Goal: Transaction & Acquisition: Purchase product/service

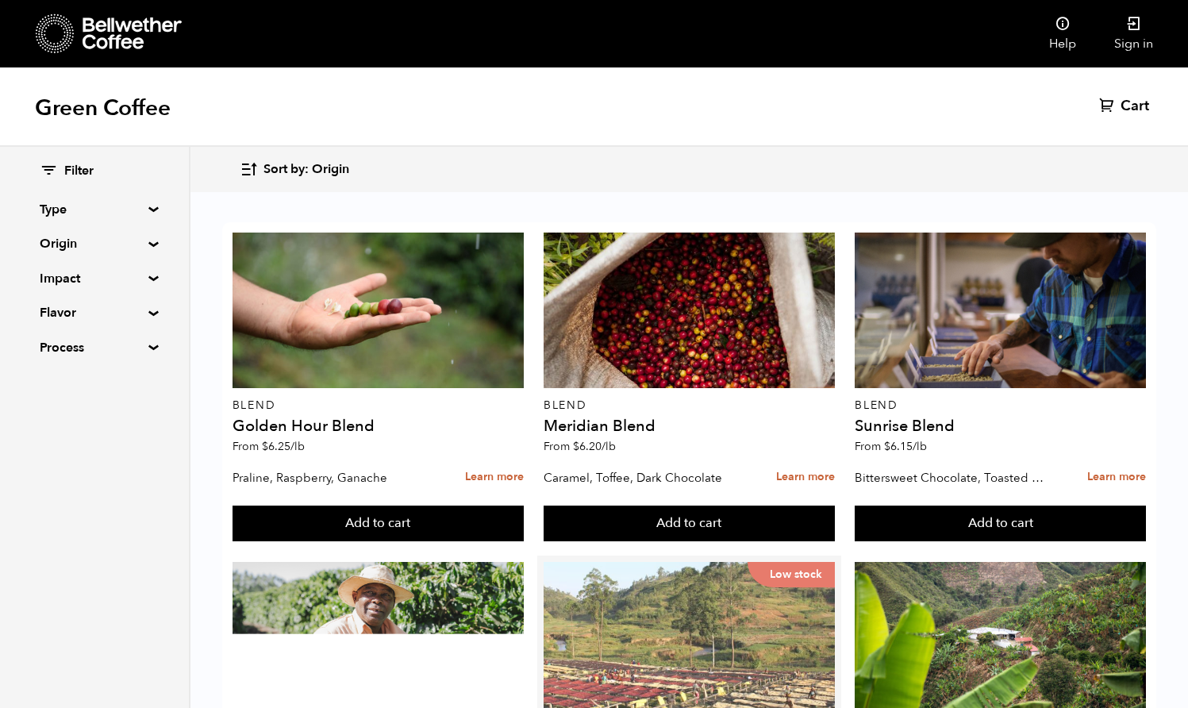
scroll to position [175, 0]
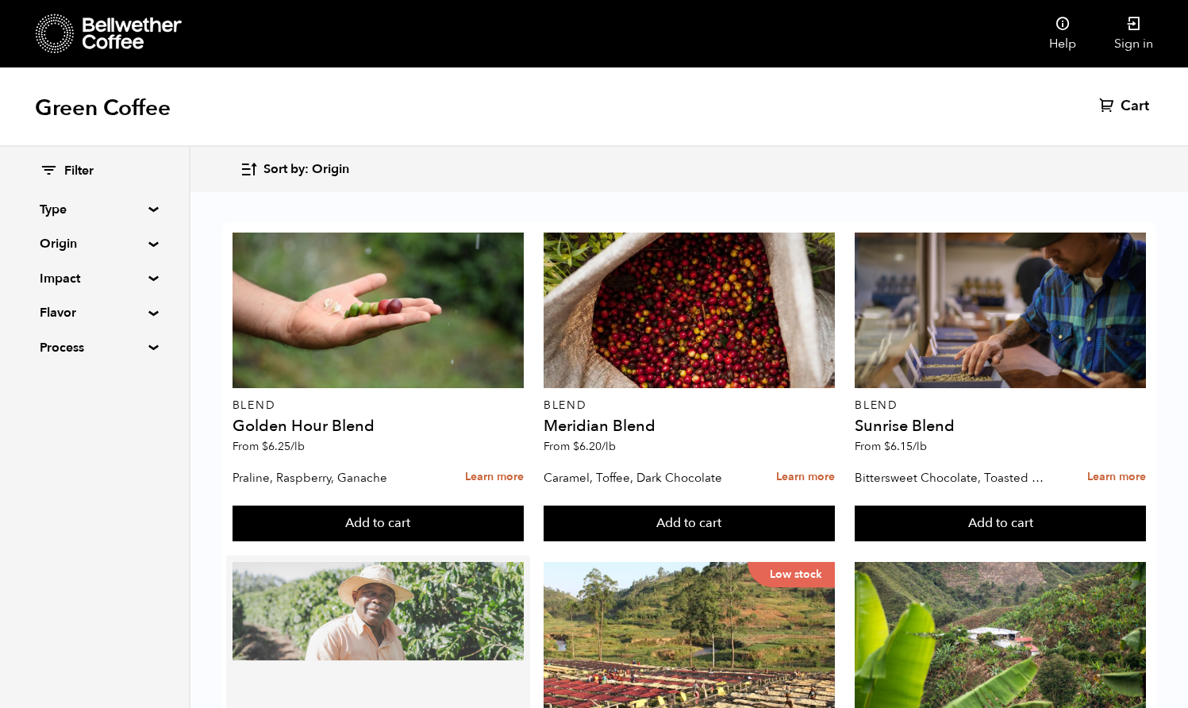
click at [271, 562] on div at bounding box center [378, 640] width 291 height 156
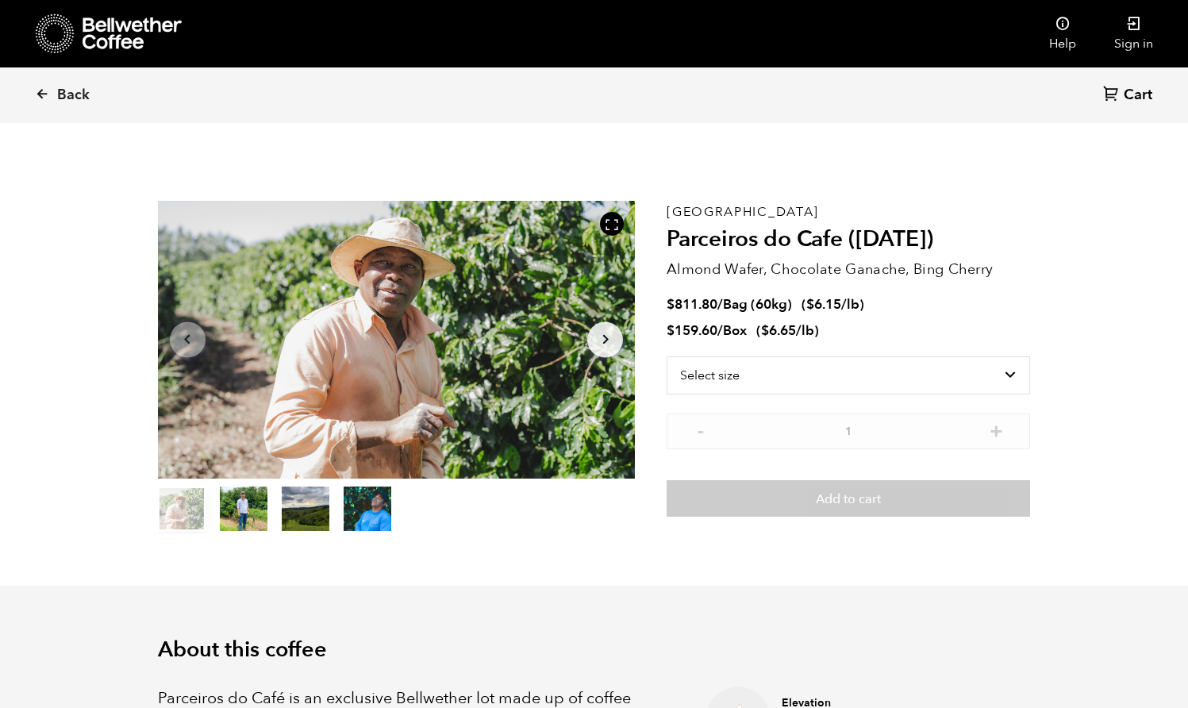
scroll to position [690, 845]
select select "bag-3"
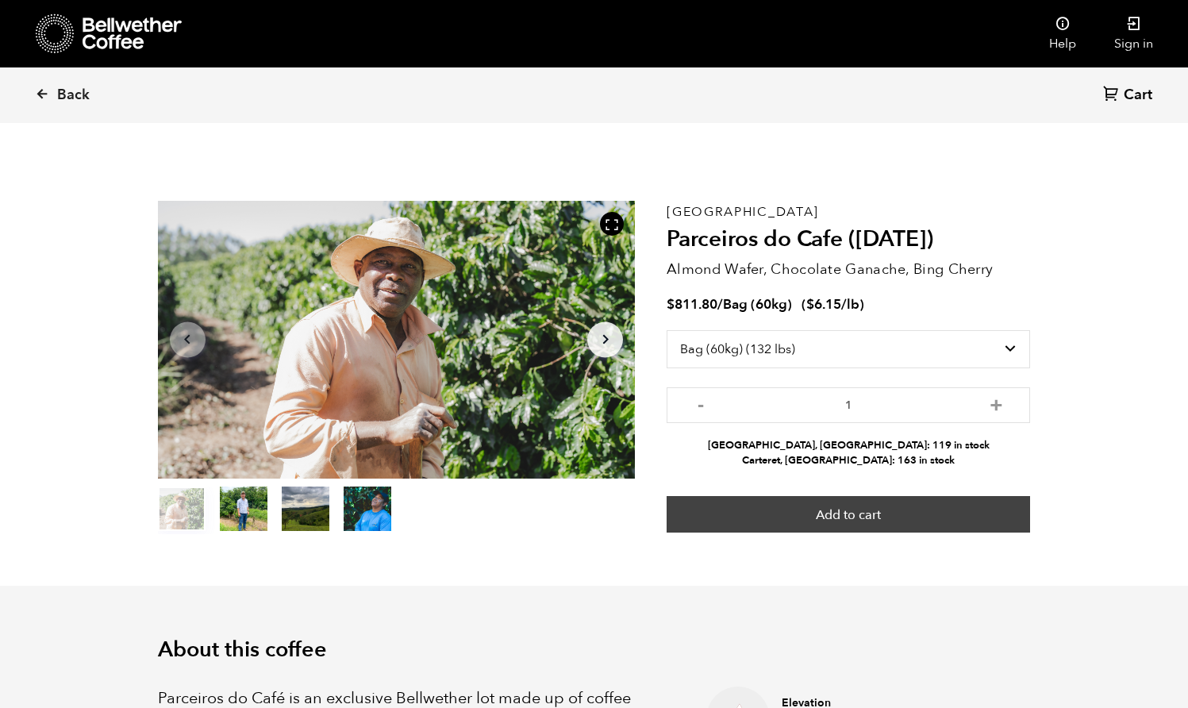
click at [900, 509] on button "Add to cart" at bounding box center [848, 514] width 363 height 37
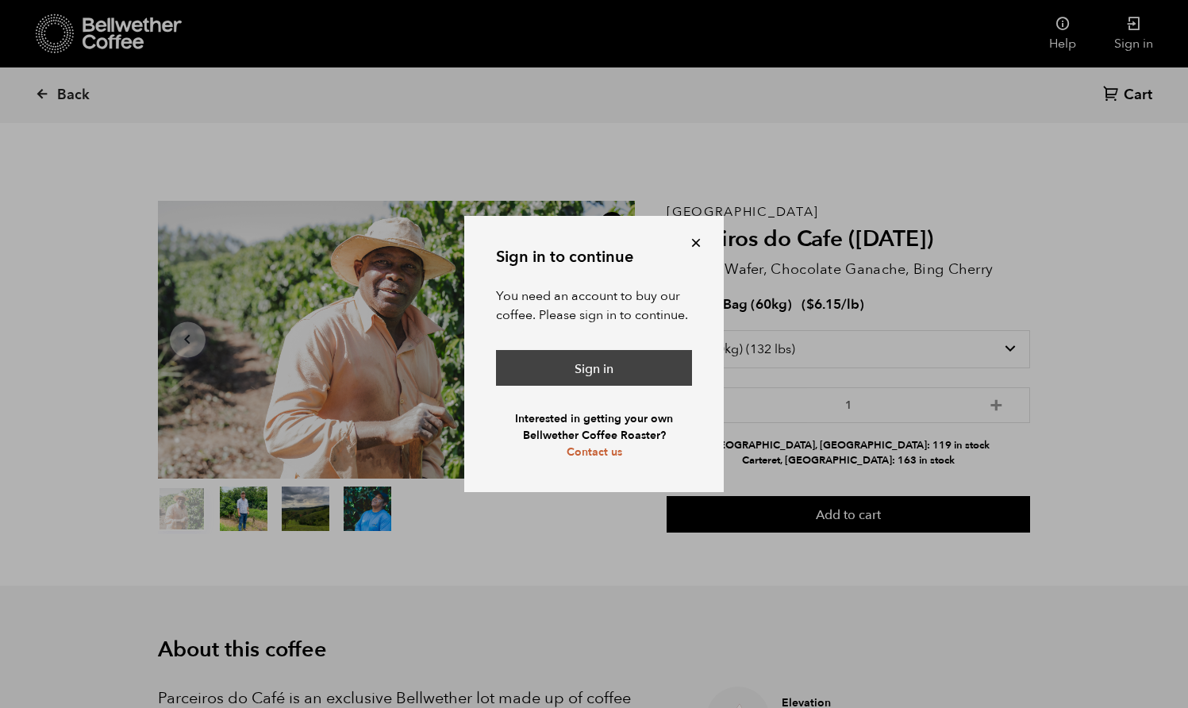
click at [611, 364] on link "Sign in" at bounding box center [594, 368] width 196 height 37
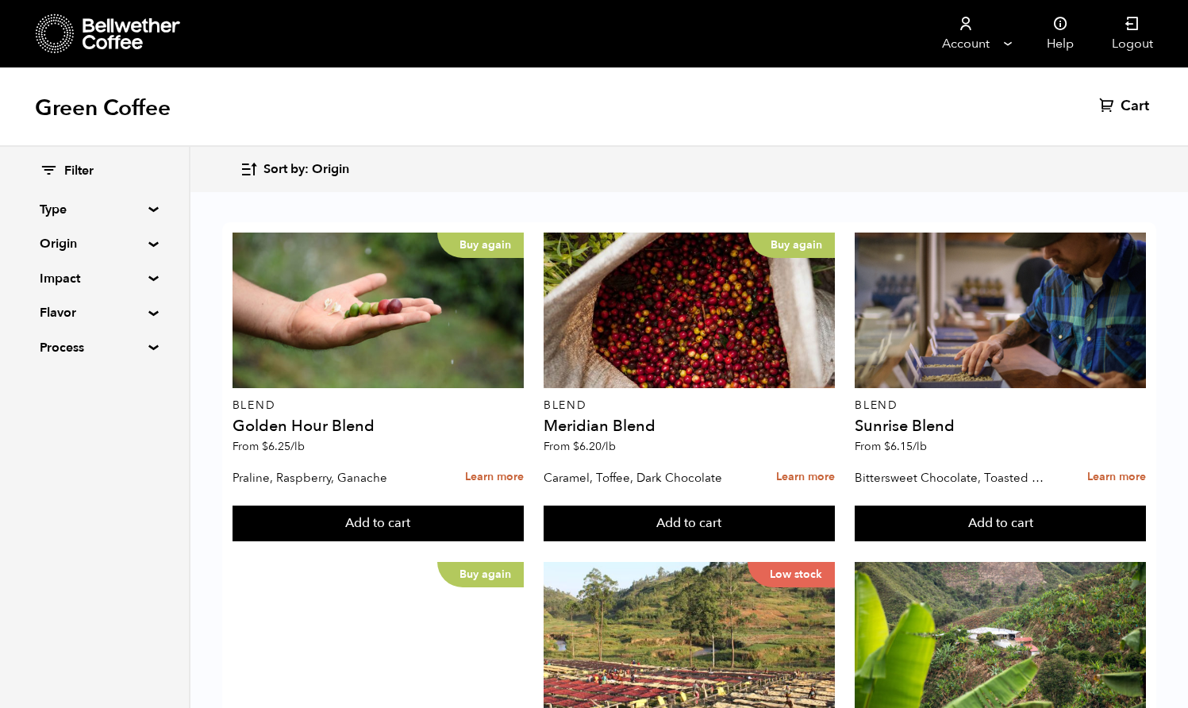
click at [1150, 105] on link "Cart (0)" at bounding box center [1126, 106] width 54 height 19
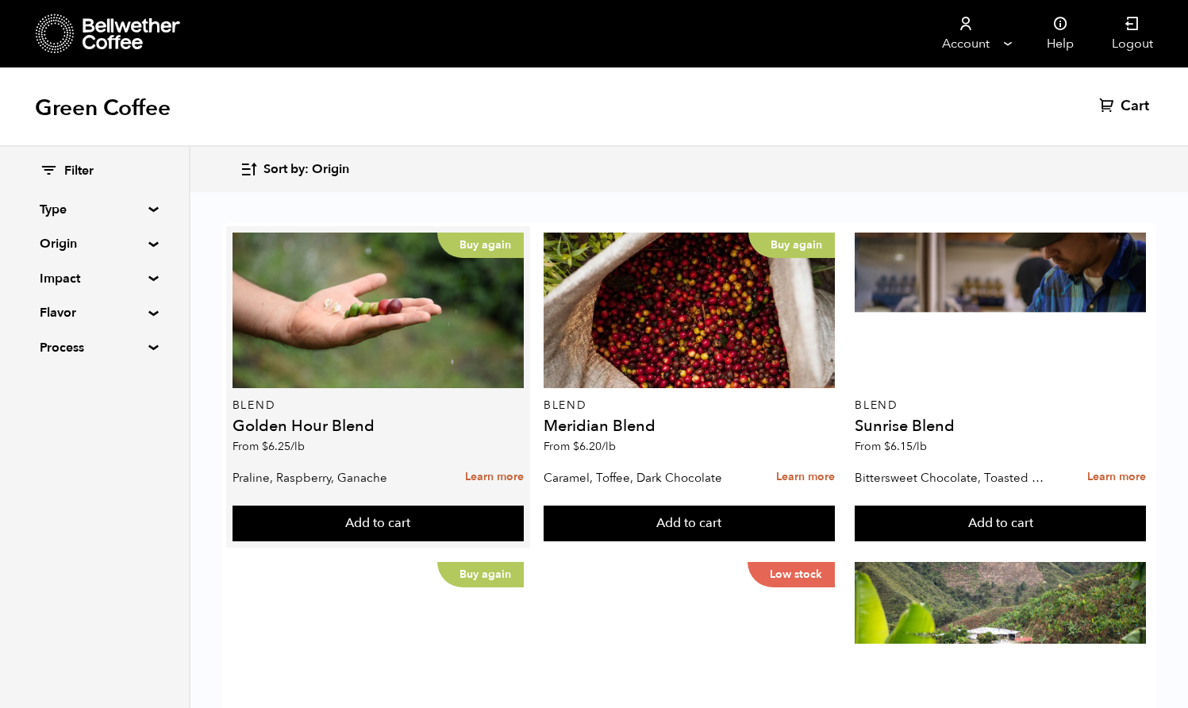
scroll to position [92, 0]
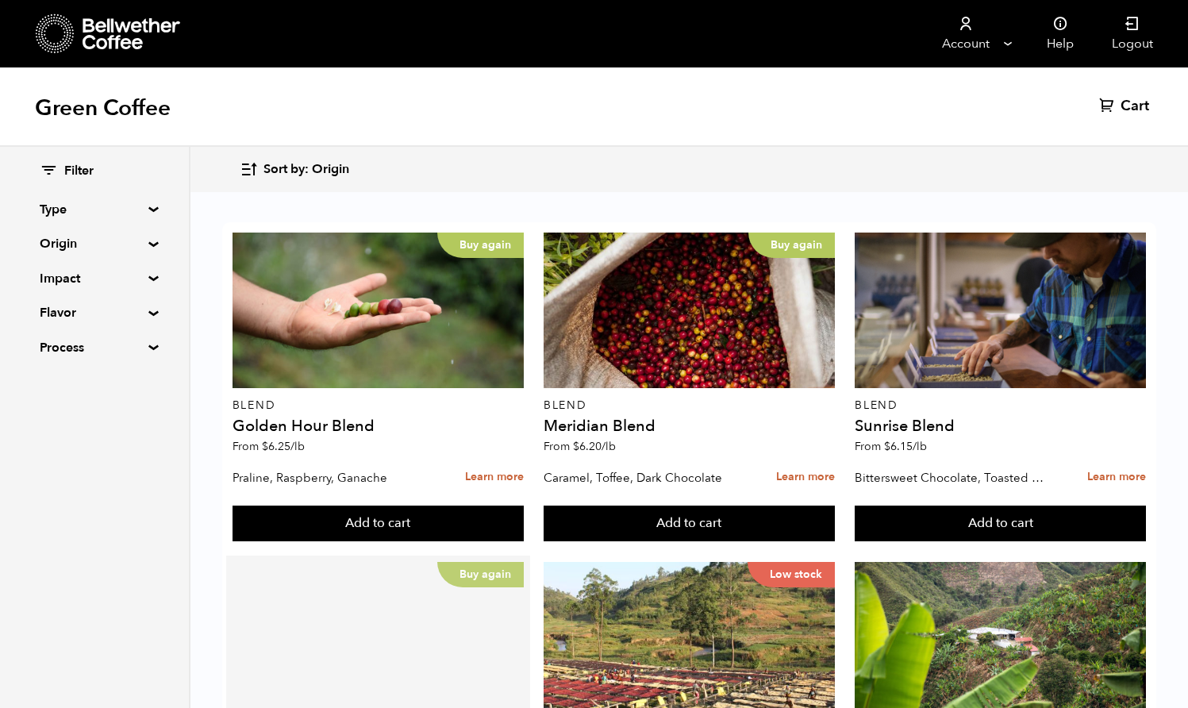
click at [338, 562] on div "Buy again" at bounding box center [378, 640] width 291 height 156
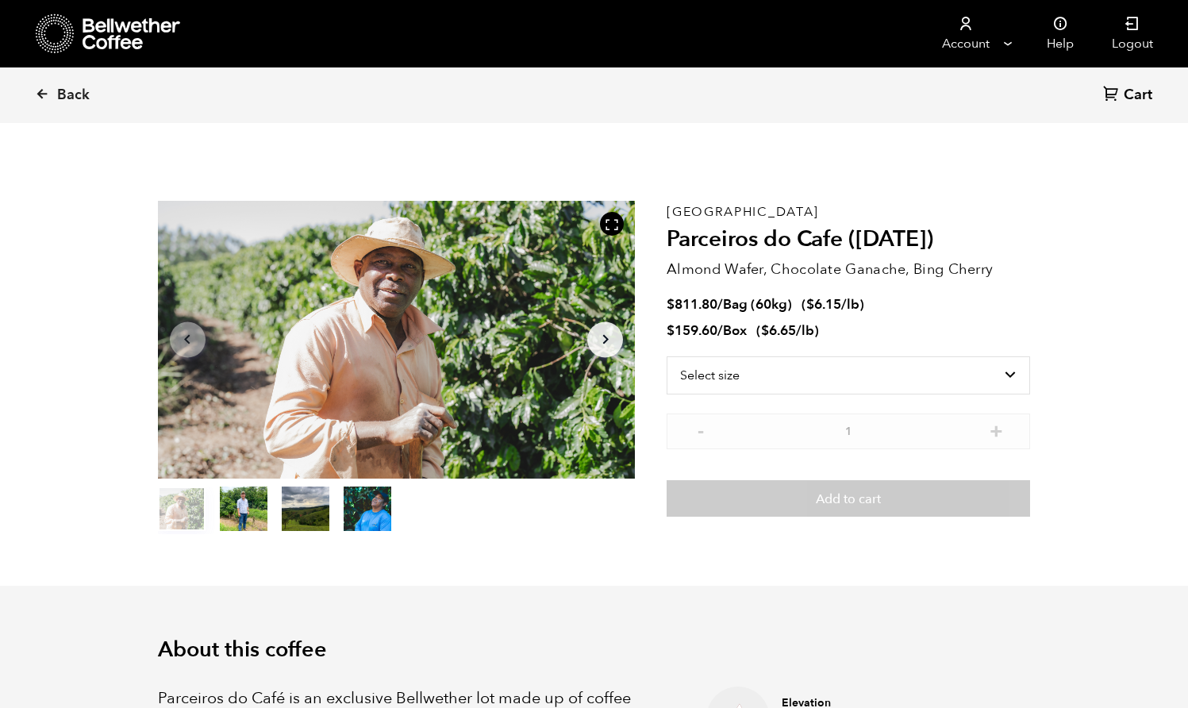
scroll to position [690, 845]
select select "bag-3"
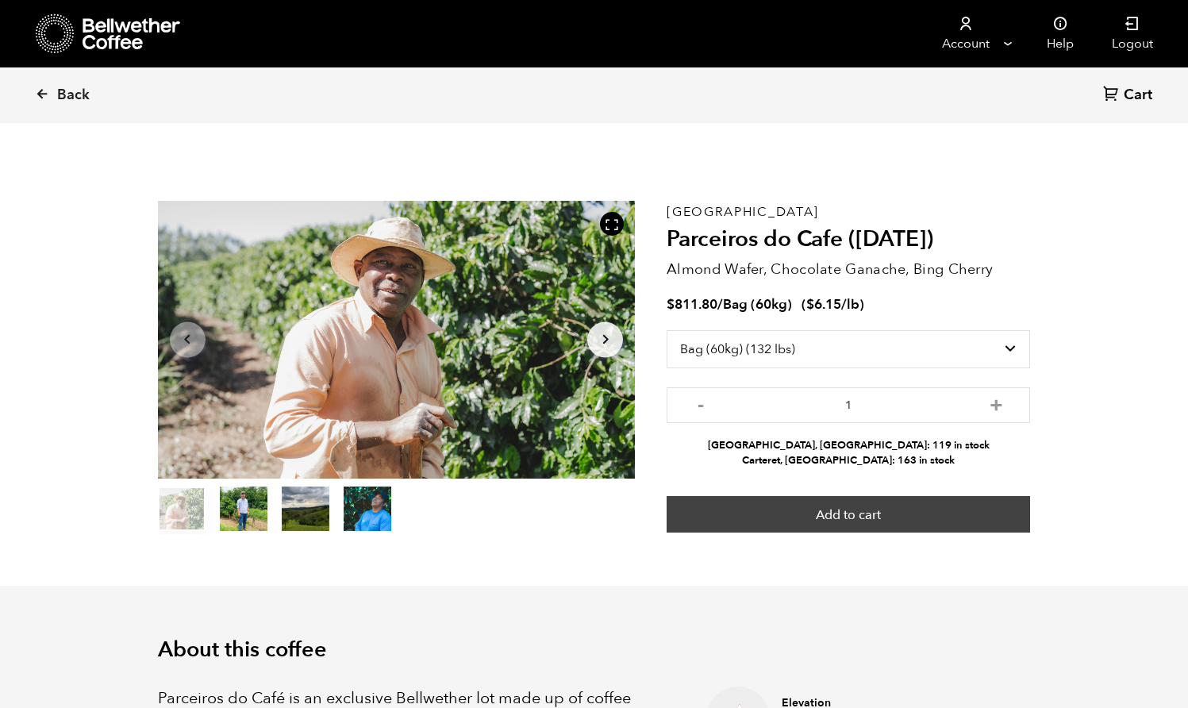
click at [867, 518] on button "Add to cart" at bounding box center [848, 514] width 363 height 37
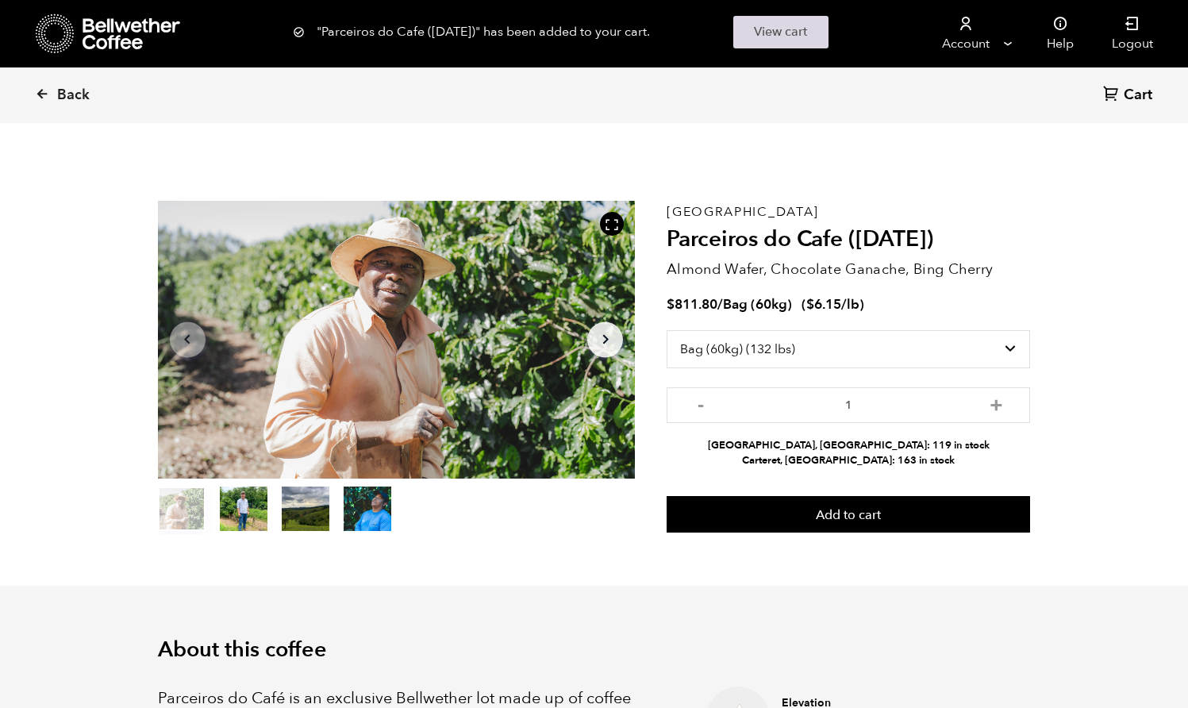
click at [776, 33] on link "View cart" at bounding box center [780, 32] width 95 height 33
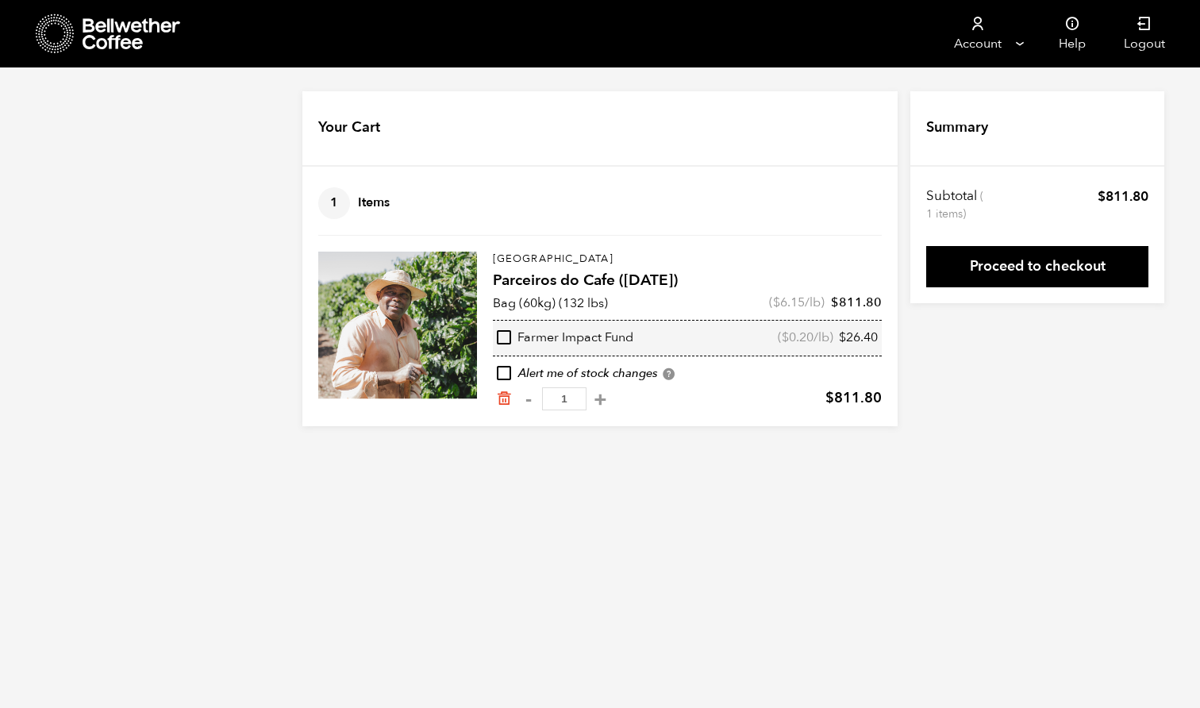
click at [1101, 398] on div "Your Cart 1 Items Update cart 1 Items Brazil Parceiros do Cafe (APR 25) Bag (60…" at bounding box center [600, 258] width 1200 height 335
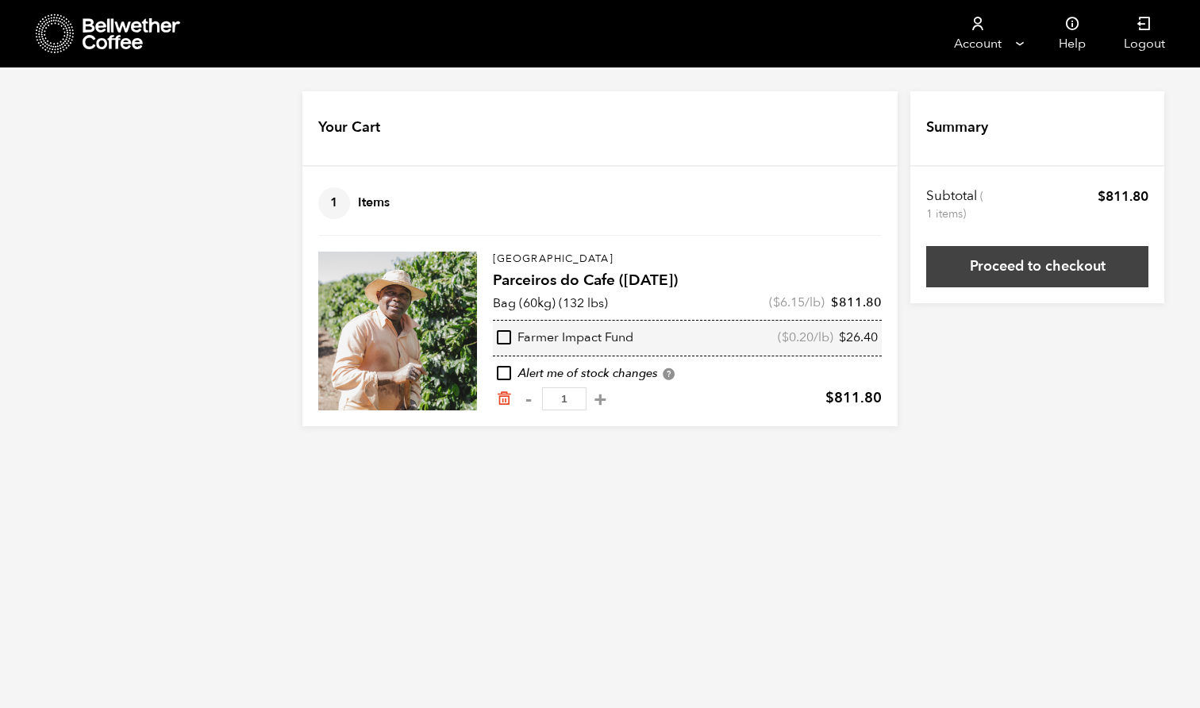
click at [1059, 253] on link "Proceed to checkout" at bounding box center [1037, 266] width 222 height 41
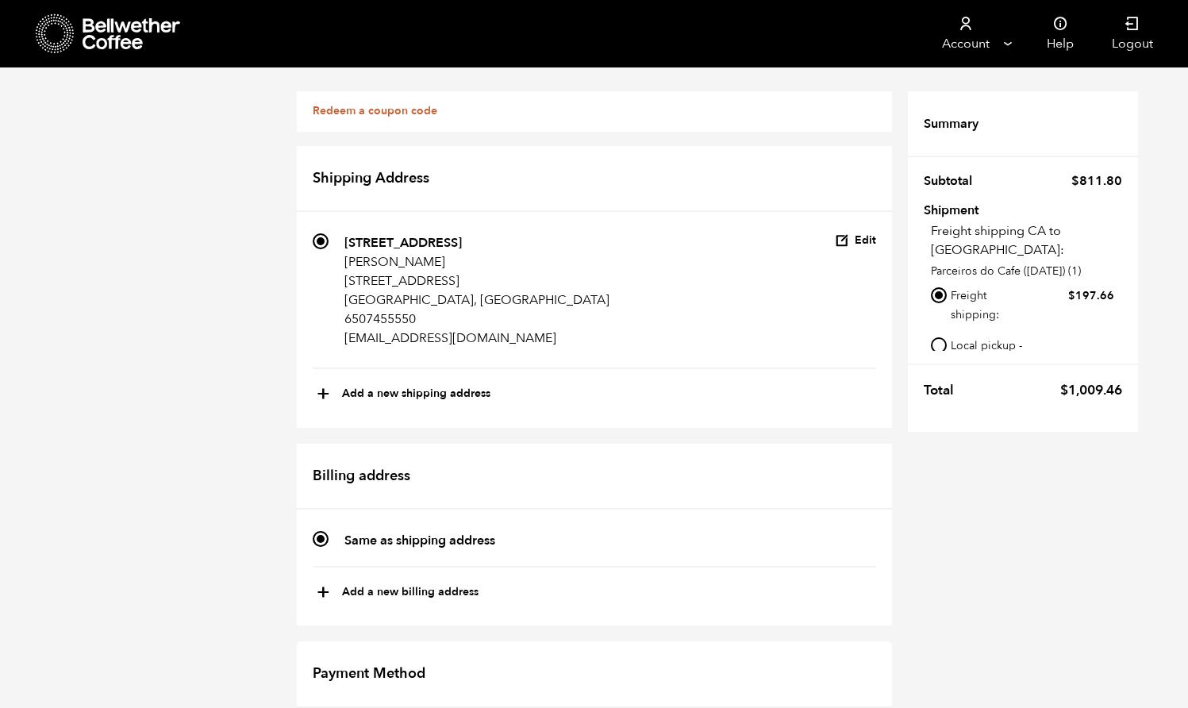
click at [944, 337] on input "Local pickup - [GEOGRAPHIC_DATA], [GEOGRAPHIC_DATA]" at bounding box center [939, 345] width 16 height 16
radio input "true"
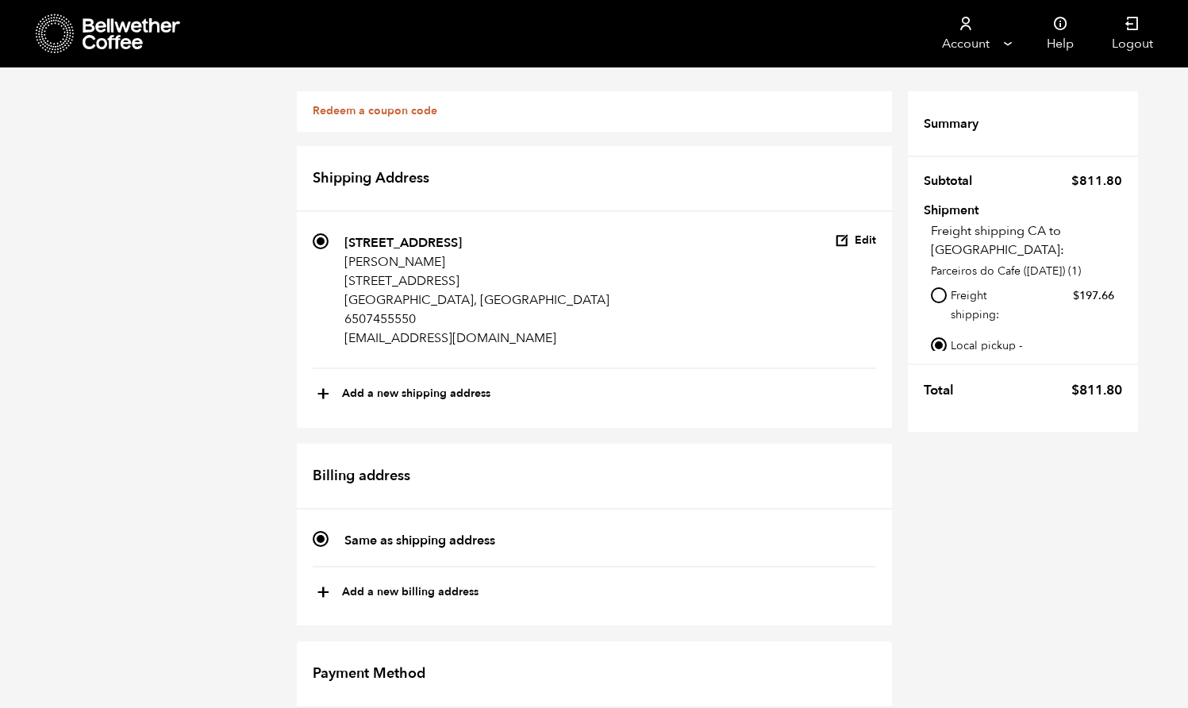
radio input "true"
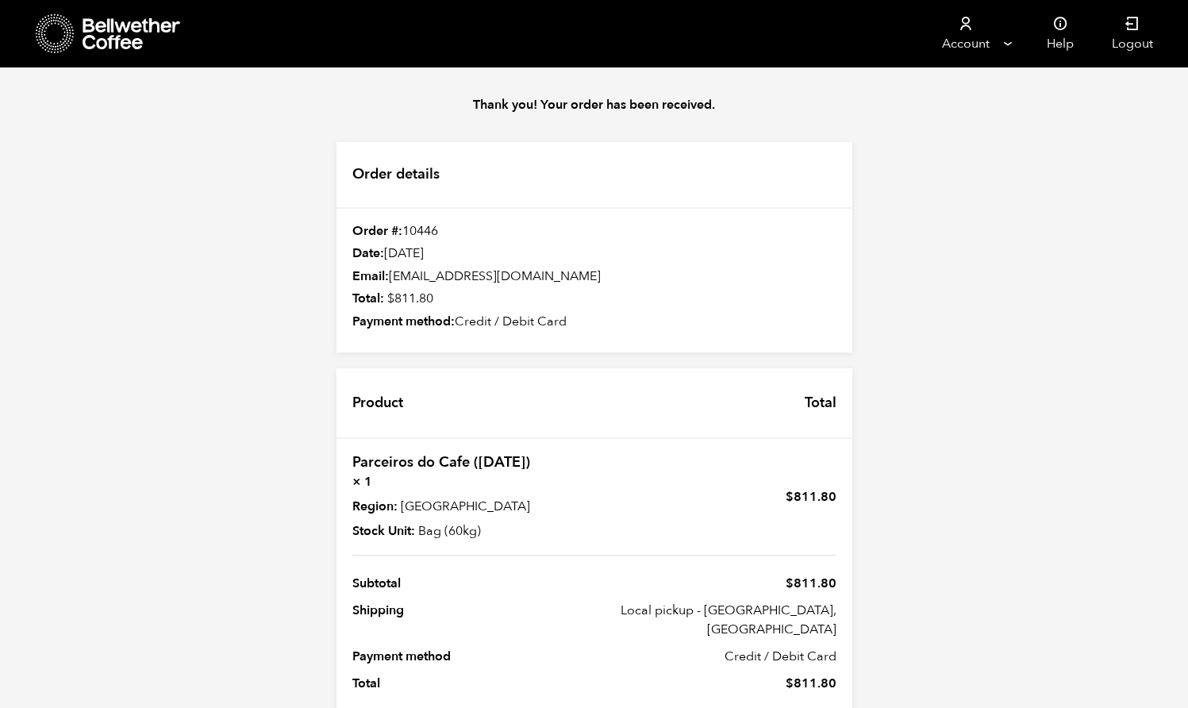
click at [1049, 412] on div "Thank you! Your order has been received. Order details Order #: 10446 Date: [DA…" at bounding box center [594, 410] width 1188 height 687
